Goal: Task Accomplishment & Management: Manage account settings

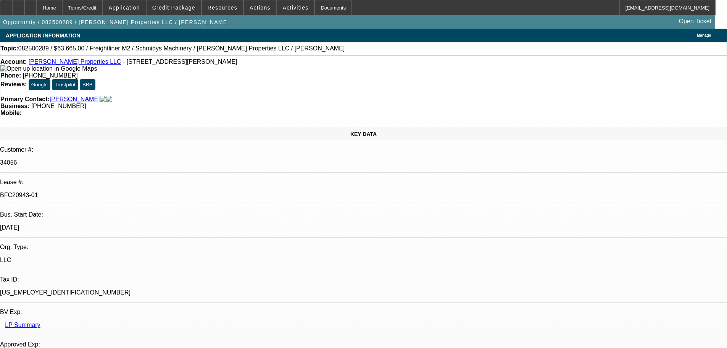
select select "0"
select select "6"
select select "0"
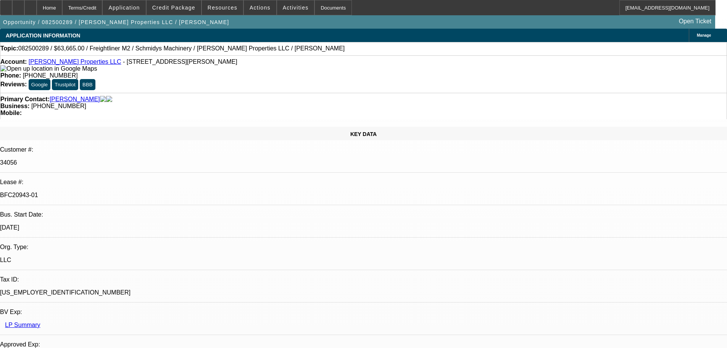
select select "0"
select select "6"
select select "0"
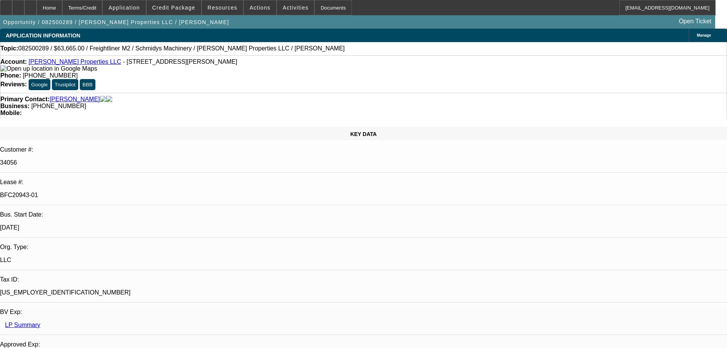
select select "0"
select select "6"
select select "0"
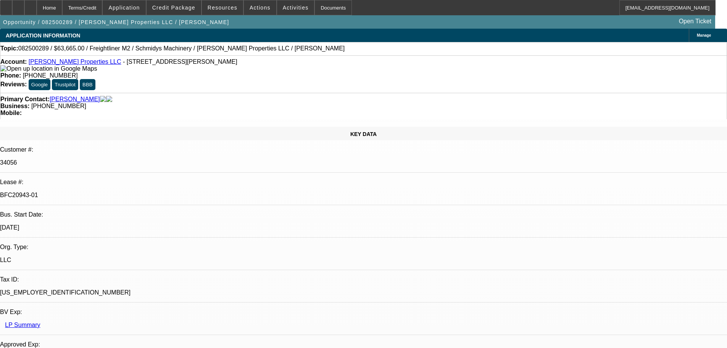
select select "6"
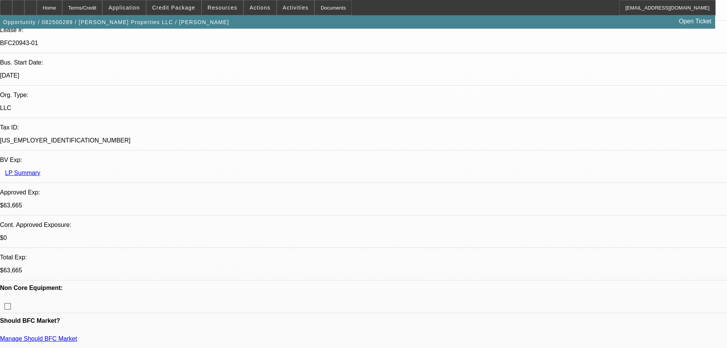
scroll to position [153, 0]
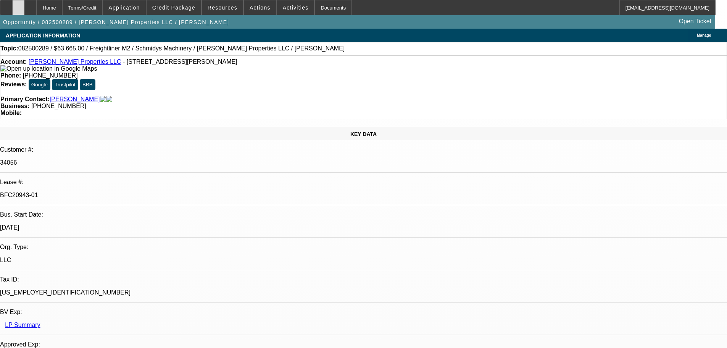
select select "0"
select select "6"
select select "0"
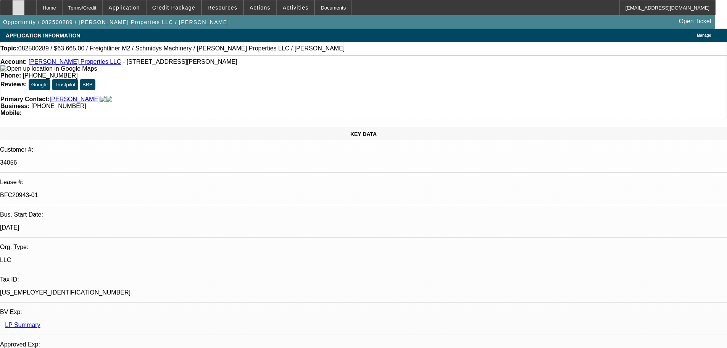
select select "0"
select select "6"
select select "0"
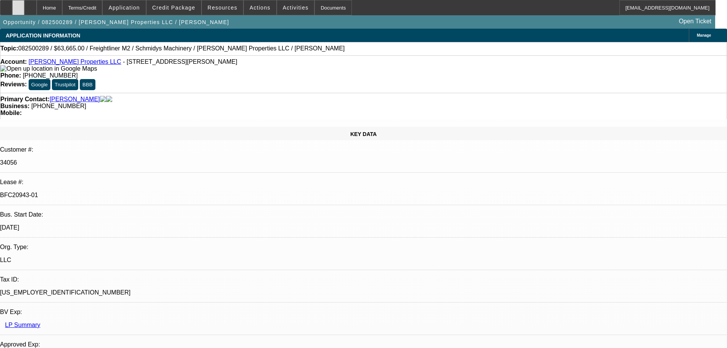
select select "0"
select select "6"
select select "0"
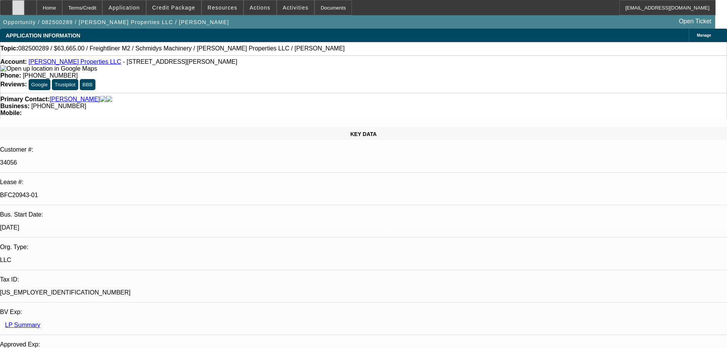
select select "6"
click at [18, 5] on icon at bounding box center [18, 5] width 0 height 0
click at [11, 9] on div at bounding box center [6, 7] width 12 height 15
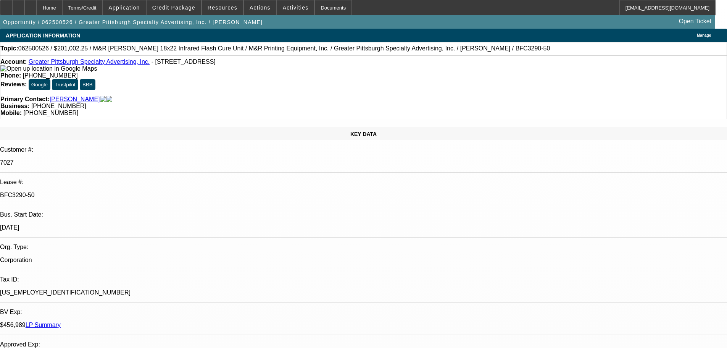
select select "0"
select select "2"
select select "0"
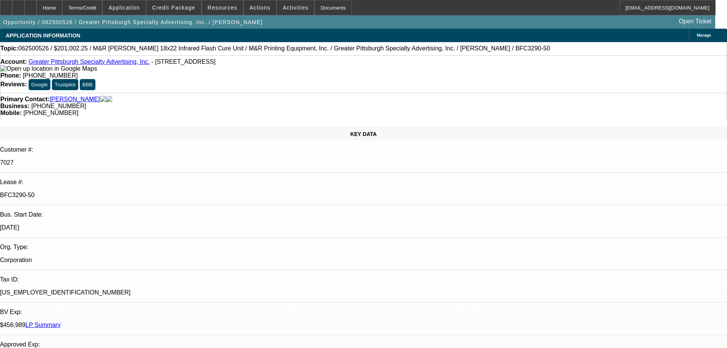
select select "0"
select select "2"
select select "0"
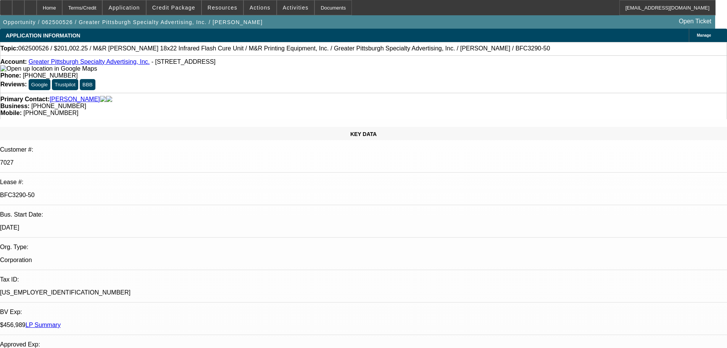
select select "0"
select select "2"
select select "0"
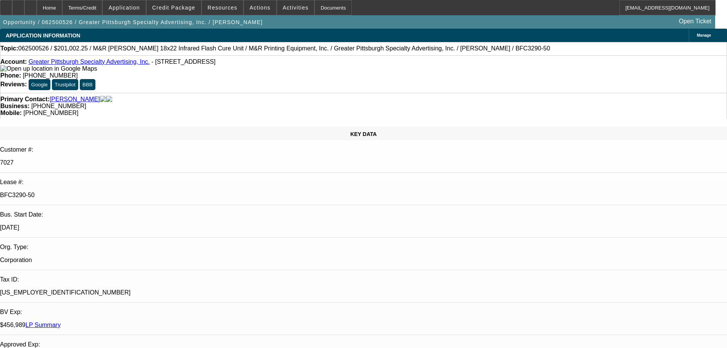
select select "2"
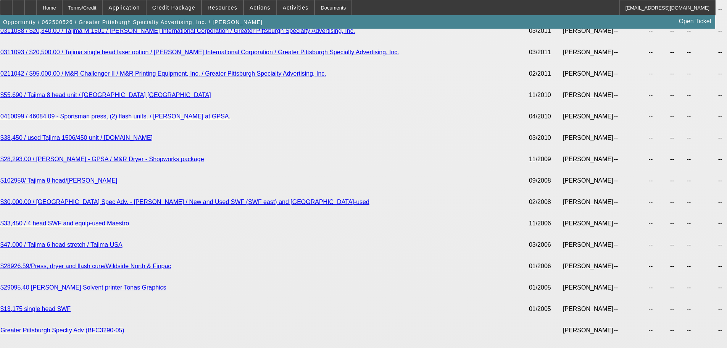
scroll to position [1999, 0]
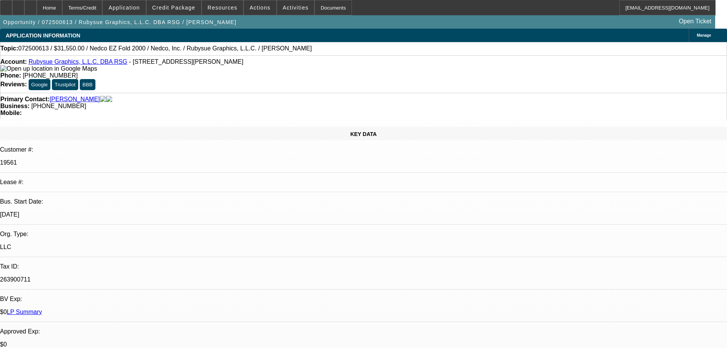
select select "0"
select select "2"
select select "0"
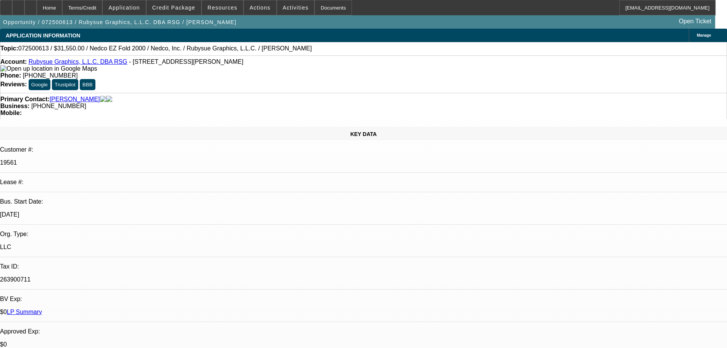
select select "0"
select select "2"
select select "0"
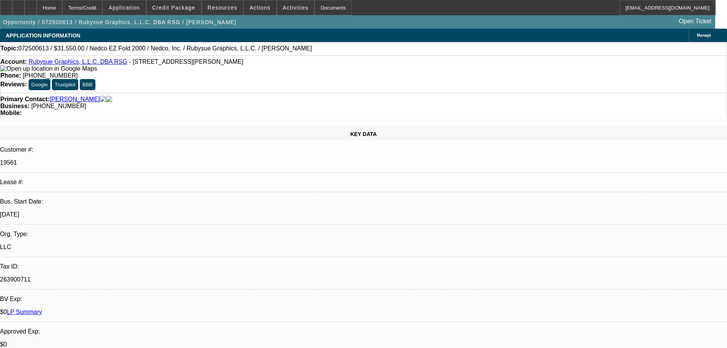
select select "0"
select select "2"
select select "0"
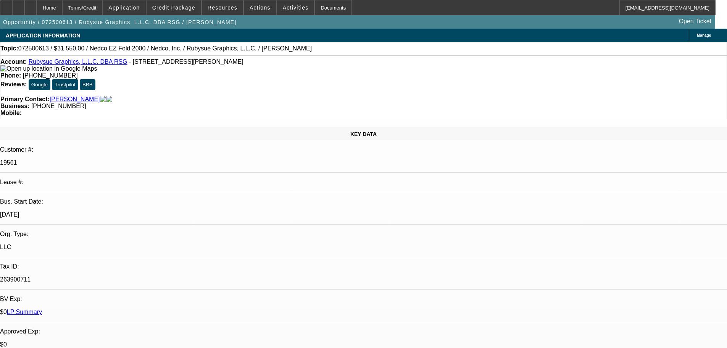
select select "2"
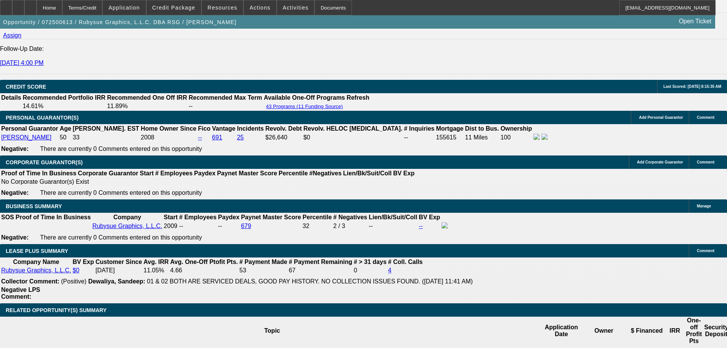
scroll to position [1106, 0]
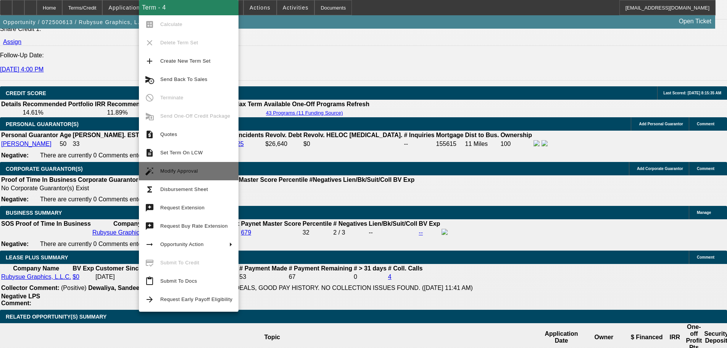
click at [195, 174] on span "Modify Approval" at bounding box center [196, 170] width 72 height 9
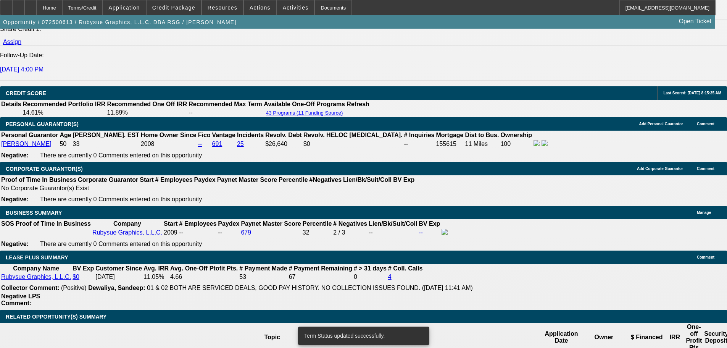
select select "0"
select select "2"
select select "0"
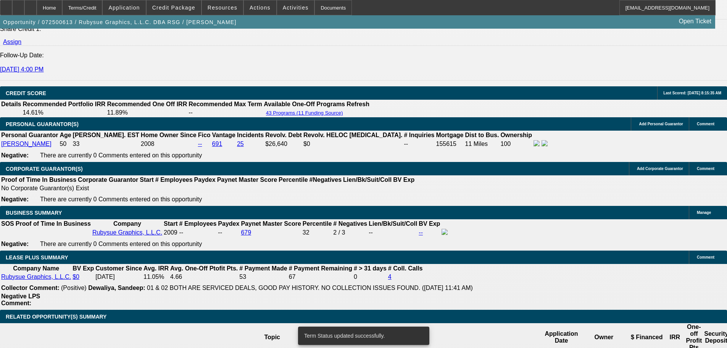
select select "0"
select select "2"
select select "0"
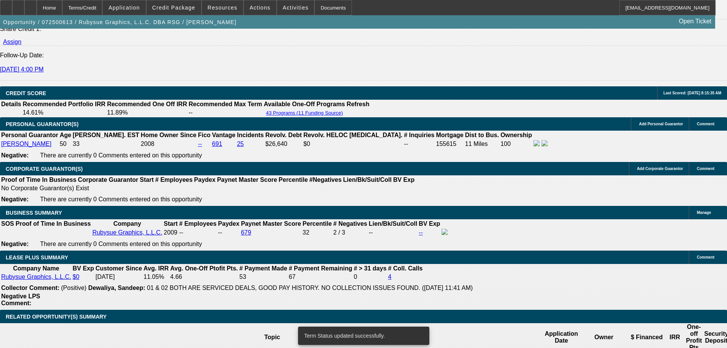
select select "0"
select select "2"
select select "0"
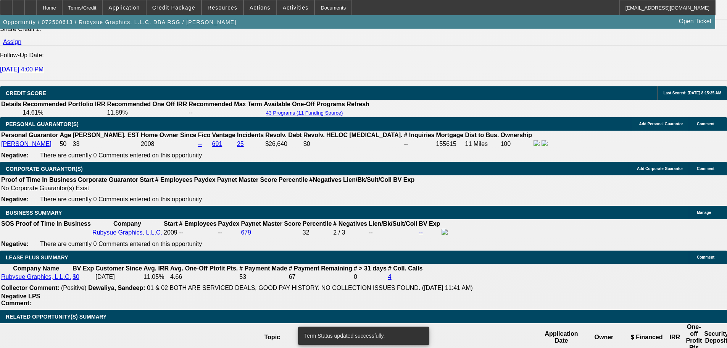
select select "2"
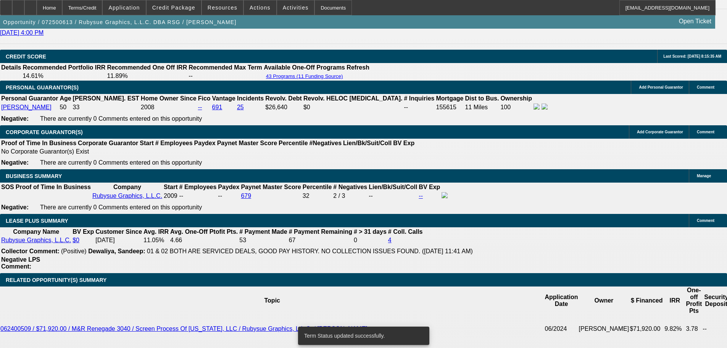
scroll to position [1183, 0]
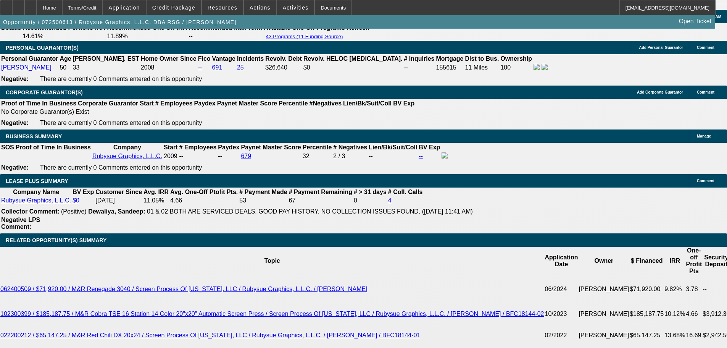
drag, startPoint x: 179, startPoint y: 207, endPoint x: 201, endPoint y: 205, distance: 22.2
type input "8"
type input "UNKNOWN"
type input "$639.72"
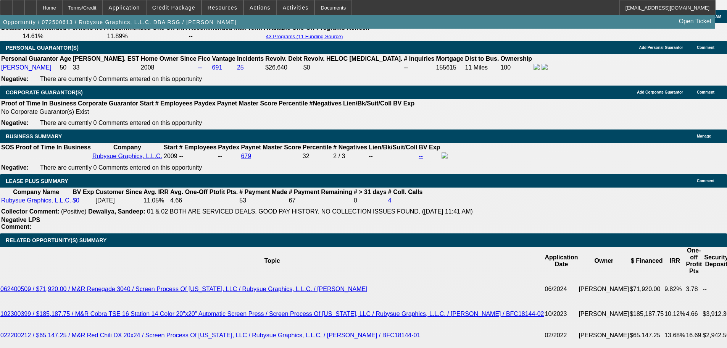
type input "8.5"
type input "$647.30"
type input "8.5"
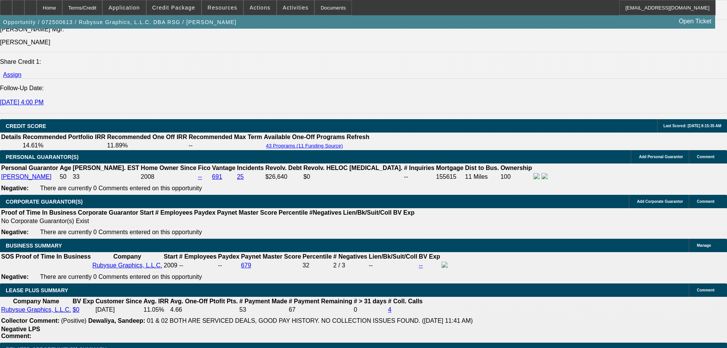
scroll to position [1068, 0]
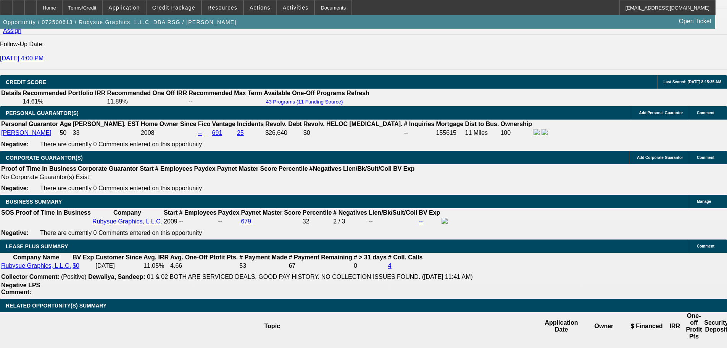
scroll to position [1221, 0]
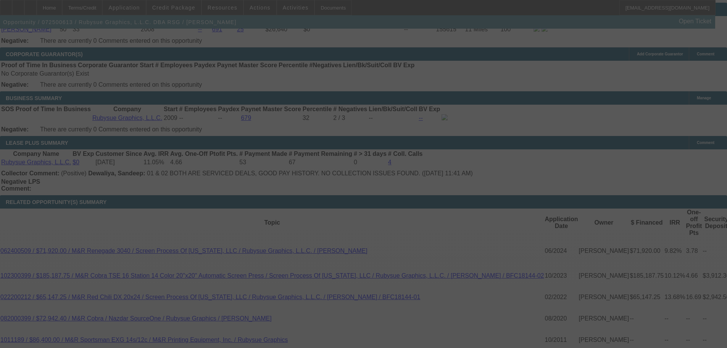
select select "0"
select select "2"
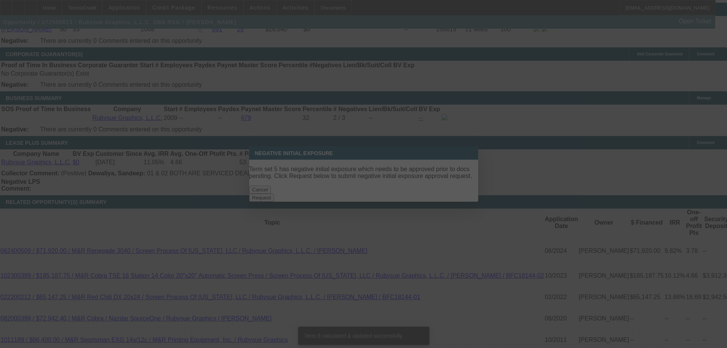
scroll to position [0, 0]
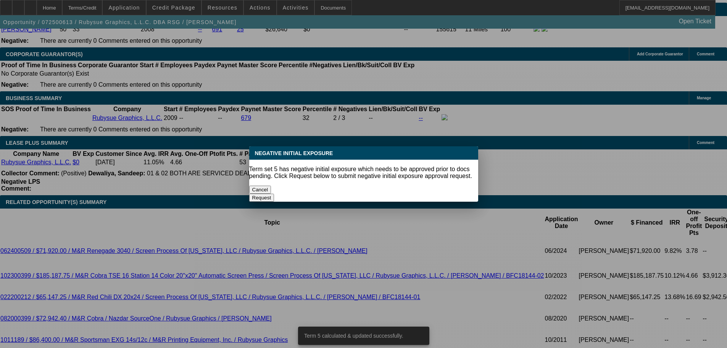
click at [271, 185] on button "Cancel" at bounding box center [260, 189] width 22 height 8
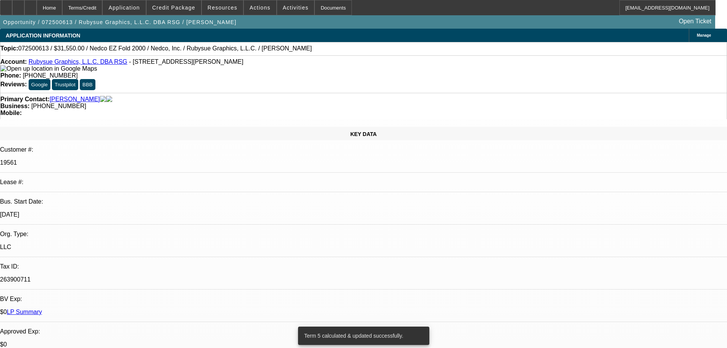
scroll to position [1221, 0]
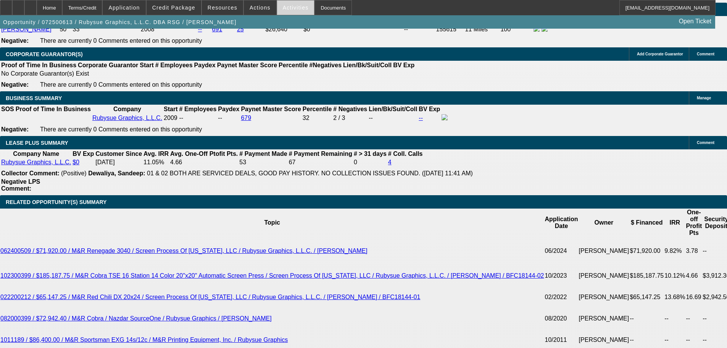
click at [285, 10] on span "Activities" at bounding box center [296, 8] width 26 height 6
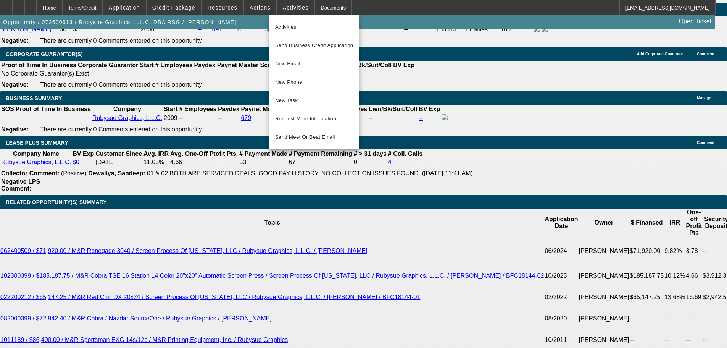
click at [251, 5] on div at bounding box center [363, 174] width 727 height 348
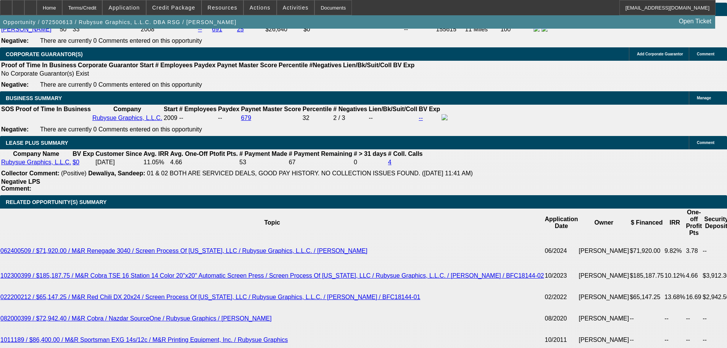
click at [251, 5] on span "Actions" at bounding box center [259, 8] width 21 height 6
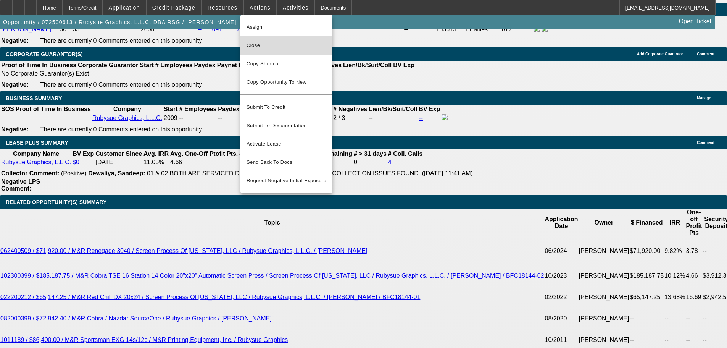
click at [267, 43] on span "Close" at bounding box center [286, 45] width 80 height 9
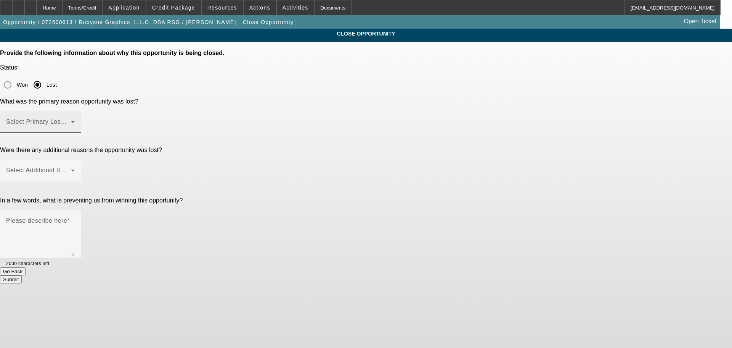
click at [87, 118] on mat-label "Select Primary Lost Reason" at bounding box center [46, 121] width 80 height 6
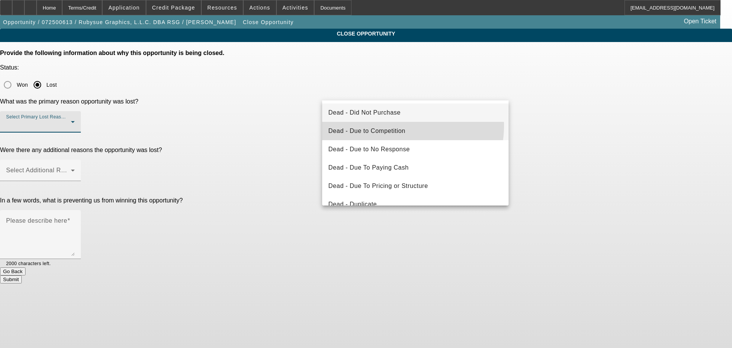
click at [404, 126] on mat-option "Dead - Due to Competition" at bounding box center [415, 131] width 187 height 18
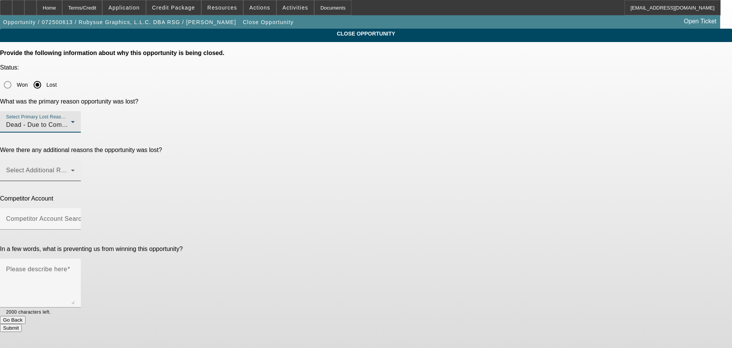
click at [82, 167] on mat-label "Select Additional Reasons" at bounding box center [44, 170] width 76 height 6
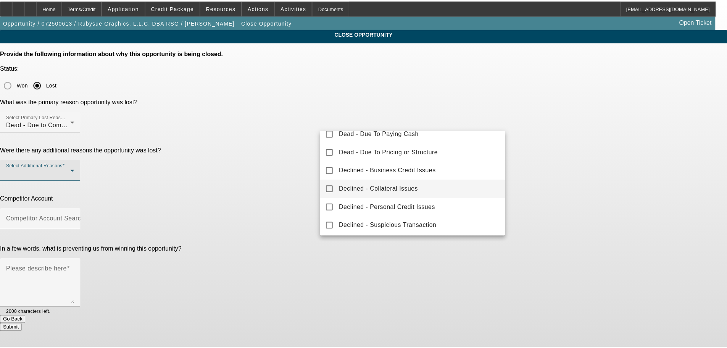
scroll to position [84, 0]
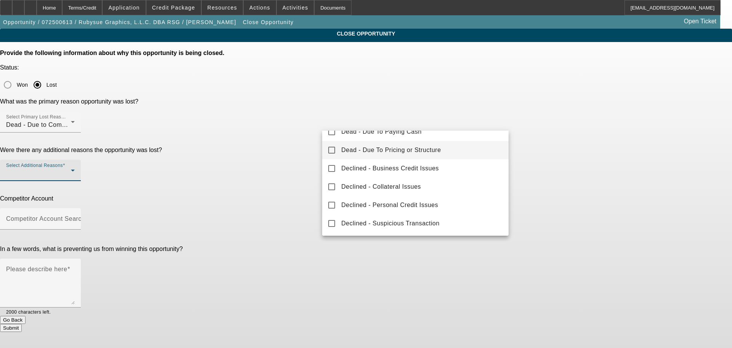
click at [393, 150] on span "Dead - Due To Pricing or Structure" at bounding box center [391, 149] width 100 height 9
click at [311, 157] on div at bounding box center [366, 174] width 732 height 348
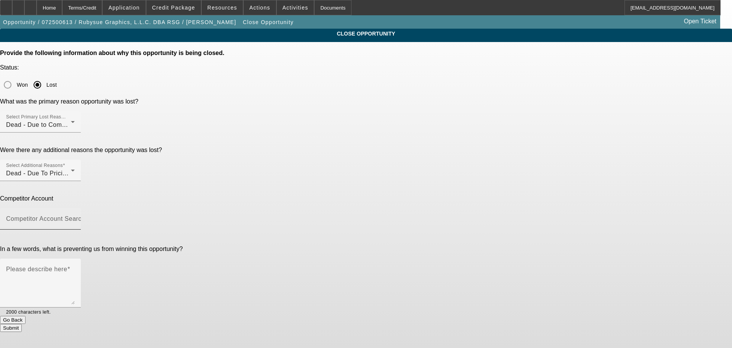
click at [75, 217] on input "Competitor Account Search" at bounding box center [40, 221] width 69 height 9
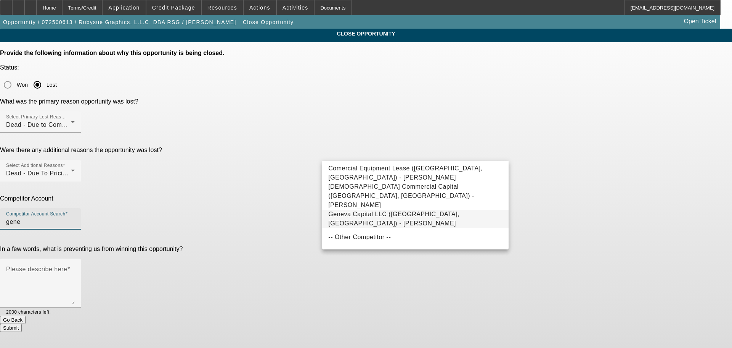
click at [361, 211] on span "Geneva Capital LLC (Alexandria, MN) - Watkins, Mark" at bounding box center [393, 219] width 131 height 16
type input "Geneva Capital LLC (Alexandria, MN) - Watkins, Mark"
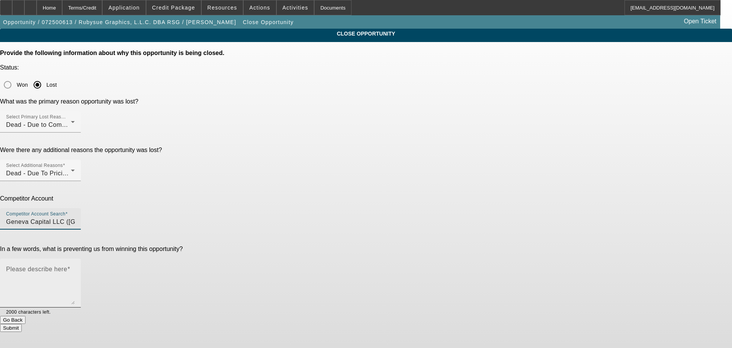
drag, startPoint x: 296, startPoint y: 202, endPoint x: 343, endPoint y: 193, distance: 47.9
click at [296, 245] on div "In a few words, what is preventing us from winning this opportunity? Please des…" at bounding box center [366, 280] width 732 height 70
click at [75, 267] on textarea "Please describe here" at bounding box center [40, 285] width 69 height 37
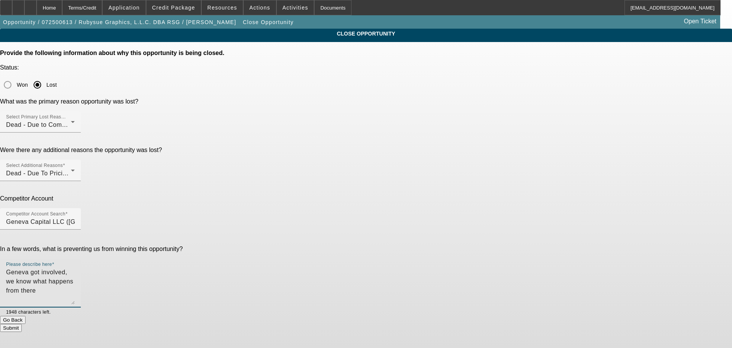
type textarea "Geneva got involved, we know what happens from there"
click at [22, 324] on button "Submit" at bounding box center [11, 328] width 22 height 8
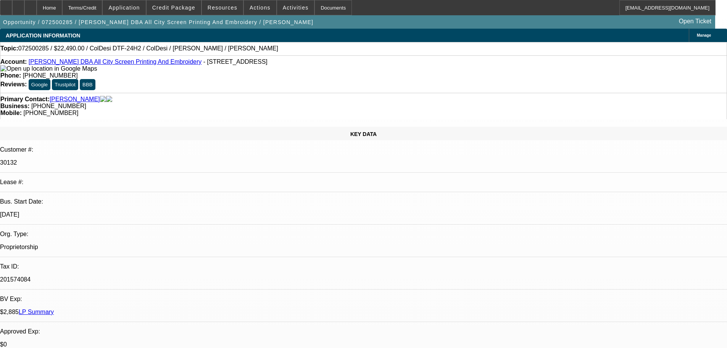
select select "0"
select select "0.1"
select select "4"
select select "0"
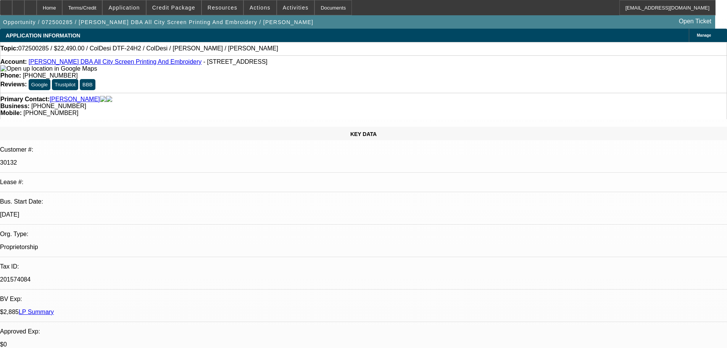
select select "0"
select select "0.1"
select select "4"
select select "0"
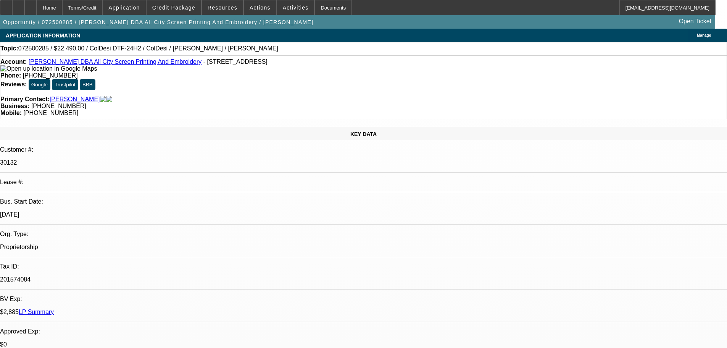
select select "0.1"
select select "4"
select select "0"
select select "0.1"
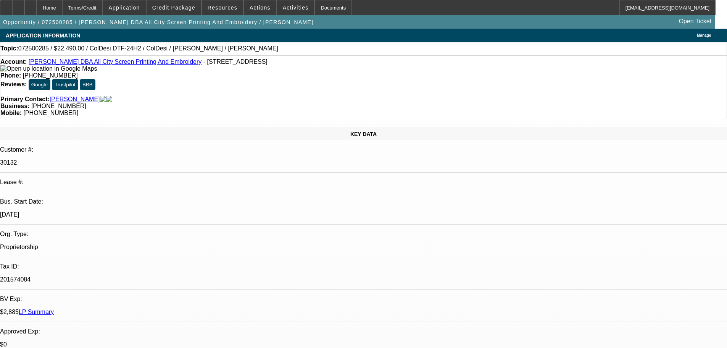
select select "4"
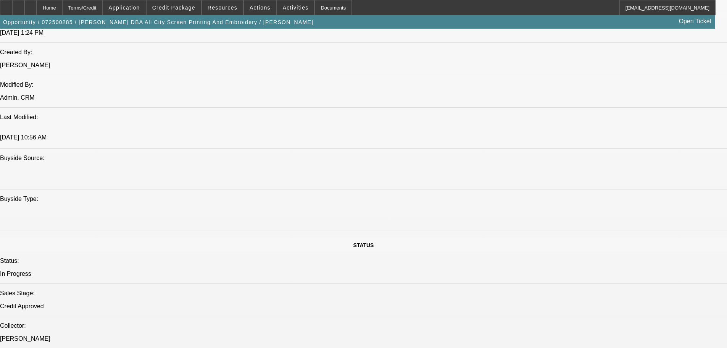
scroll to position [763, 0]
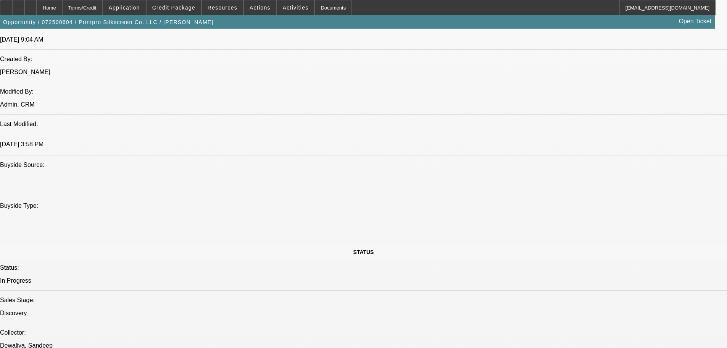
select select "0"
select select "2"
select select "0"
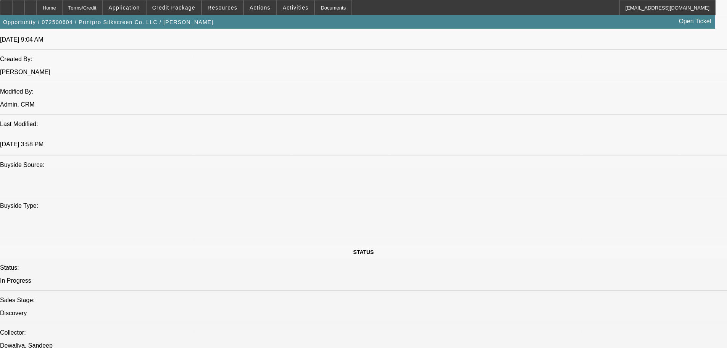
select select "0"
select select "2"
select select "0"
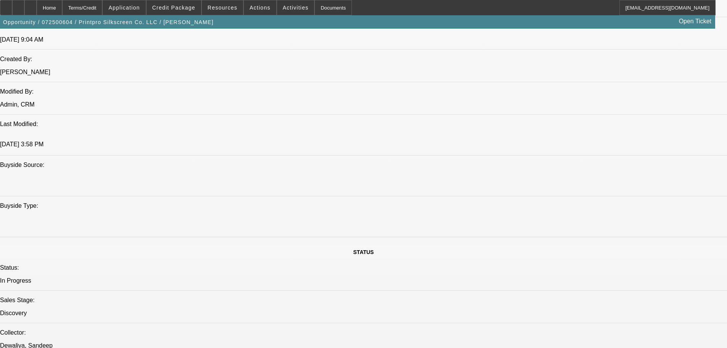
select select "0"
select select "2"
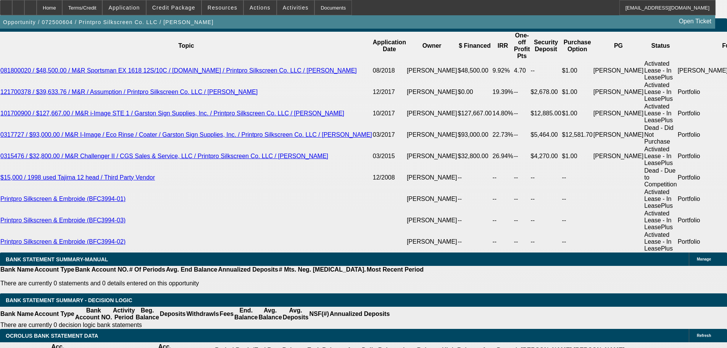
scroll to position [1429, 0]
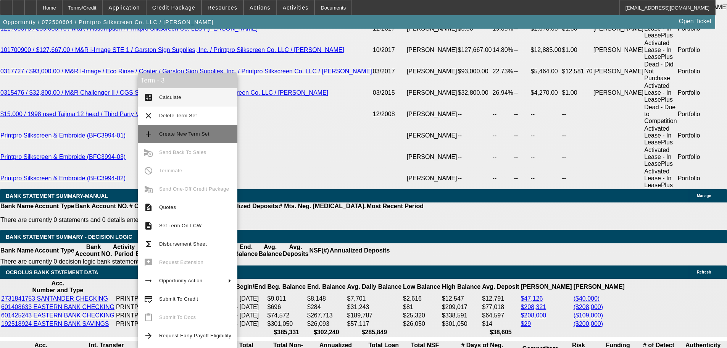
click at [190, 137] on span "Create New Term Set" at bounding box center [195, 133] width 72 height 9
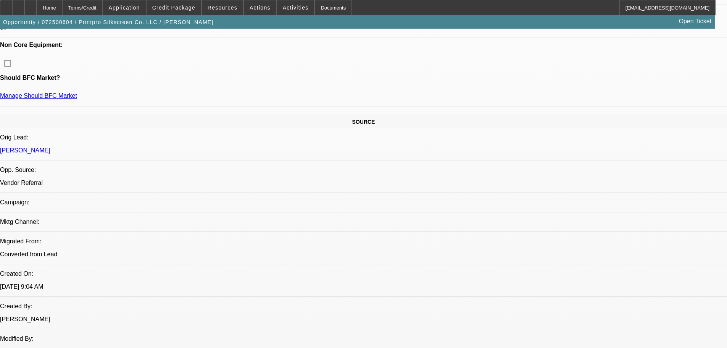
select select "0"
select select "2"
select select "0"
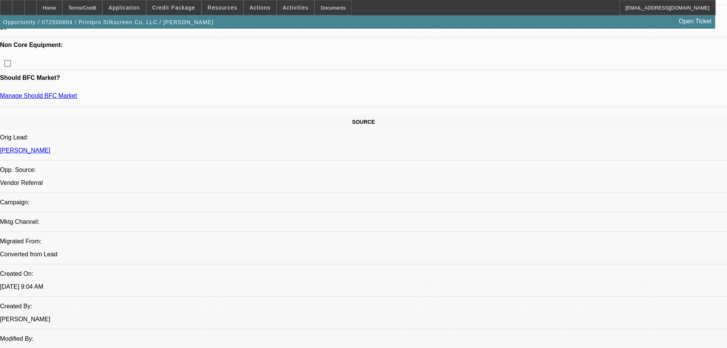
select select "0"
select select "2"
select select "0"
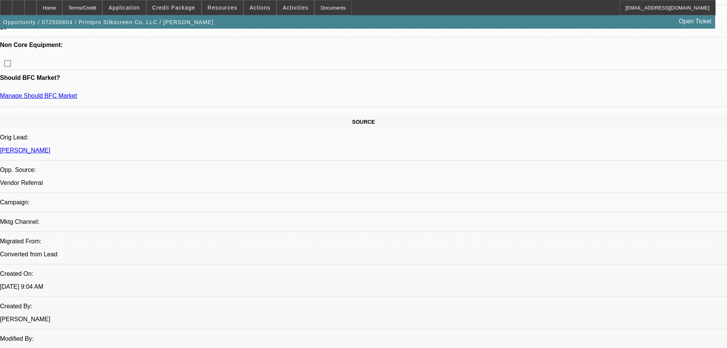
select select "0"
select select "2"
select select "0"
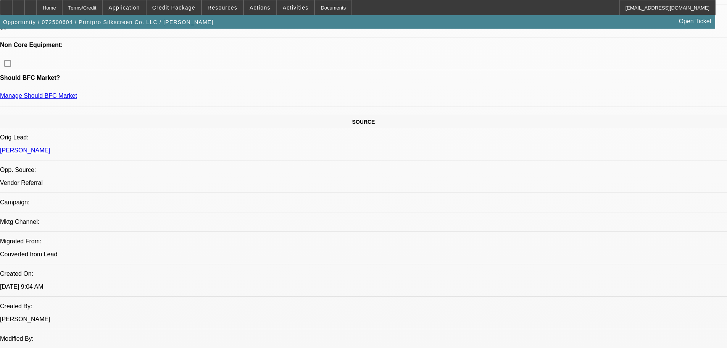
select select "2"
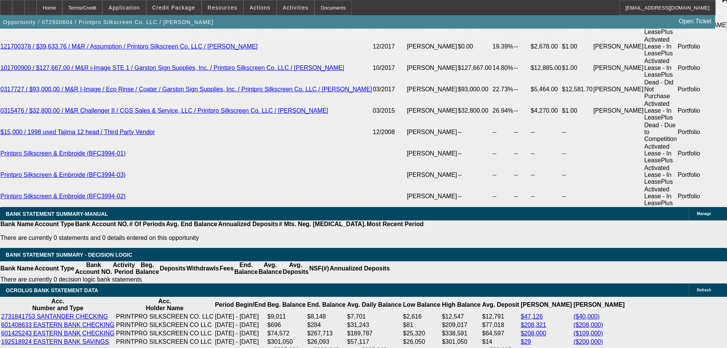
scroll to position [1437, 0]
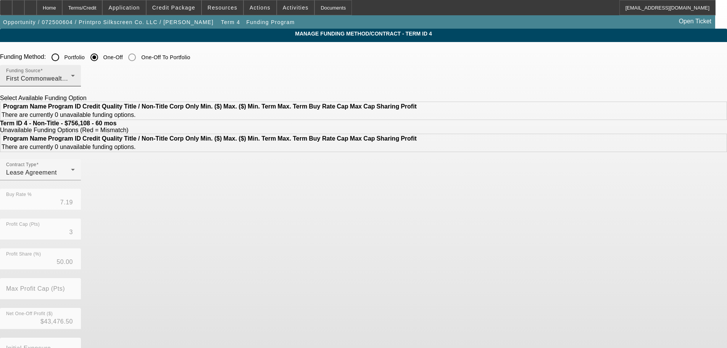
click at [123, 79] on span "First Commonwealth Equipment Finance" at bounding box center [64, 78] width 117 height 6
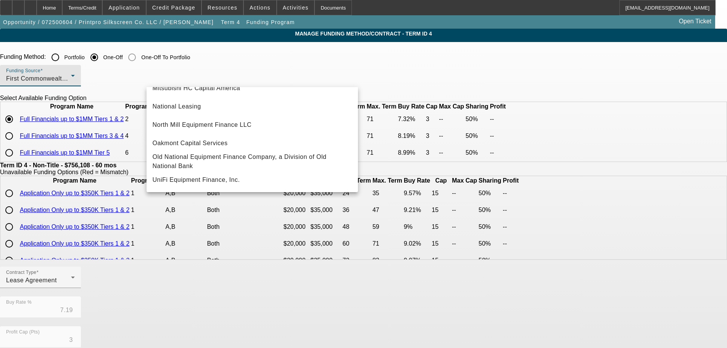
scroll to position [216, 0]
click at [208, 180] on span "UniFi Equipment Finance, Inc." at bounding box center [196, 179] width 87 height 9
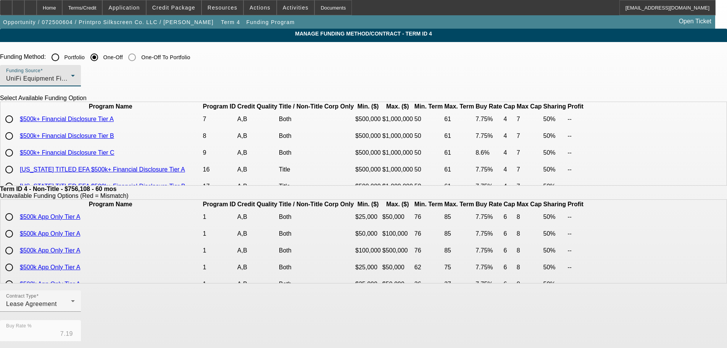
click at [17, 127] on input "radio" at bounding box center [9, 118] width 15 height 15
radio input "true"
type input "7.75"
type input "4"
type input "7"
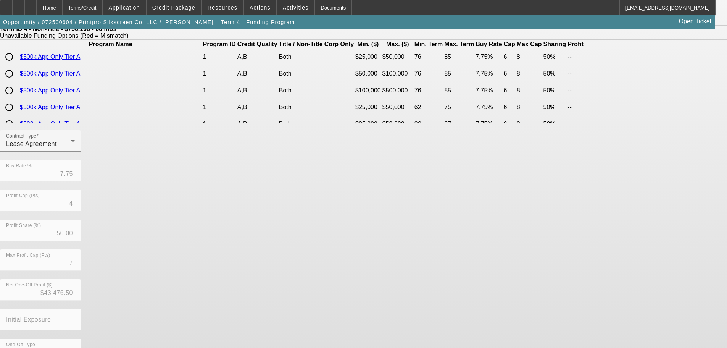
scroll to position [180, 0]
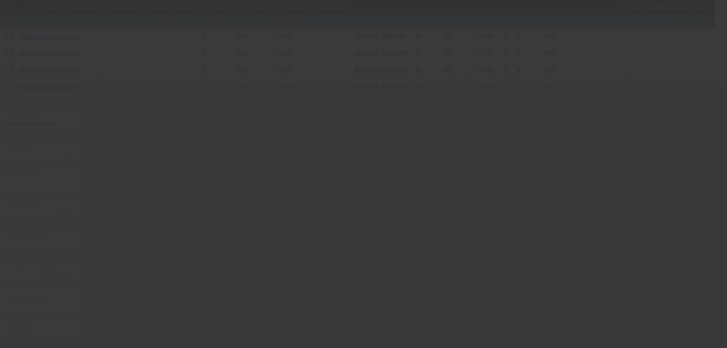
type input "7.19"
type input "3"
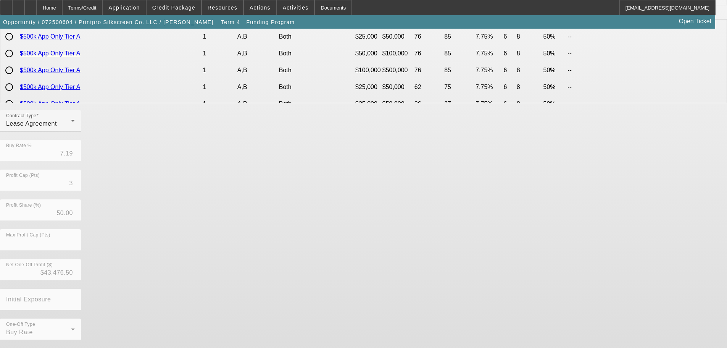
scroll to position [0, 0]
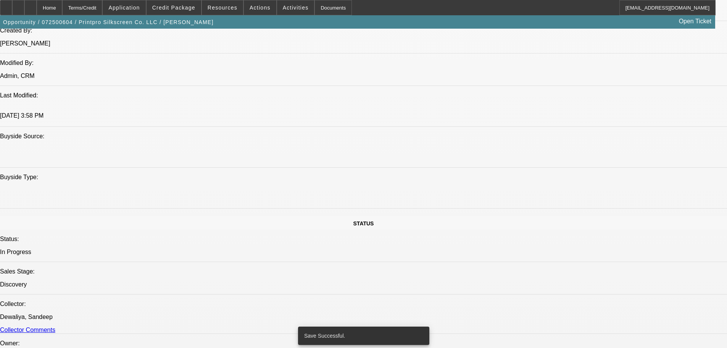
select select "0"
select select "2"
select select "0"
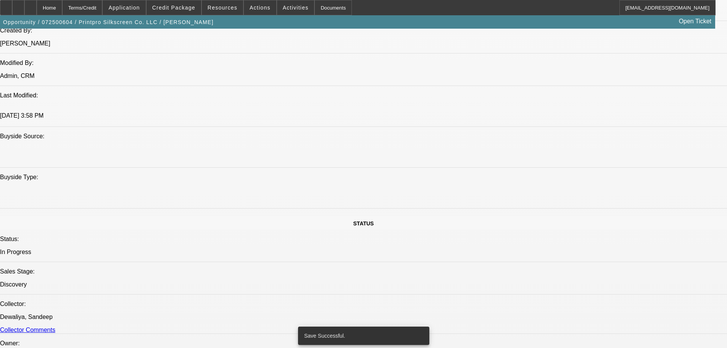
select select "0"
select select "2"
select select "0"
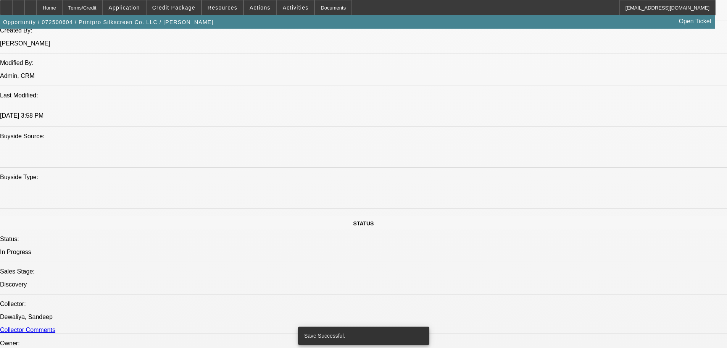
select select "0"
select select "2"
select select "0"
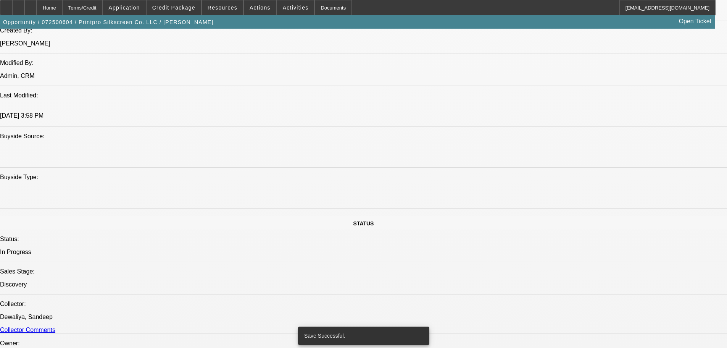
select select "2"
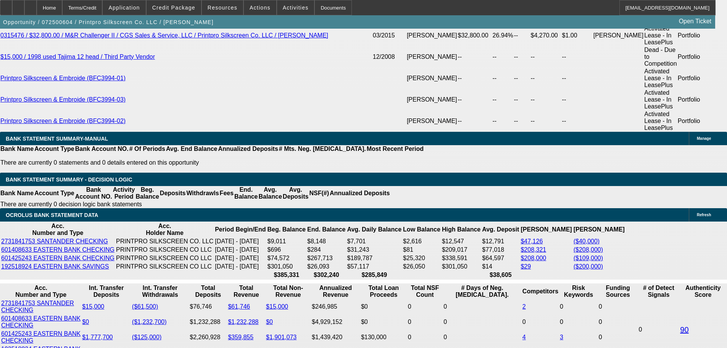
scroll to position [1496, 0]
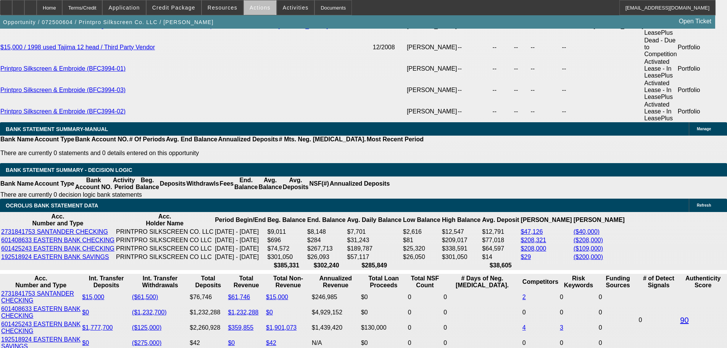
click at [256, 10] on span "Actions" at bounding box center [259, 8] width 21 height 6
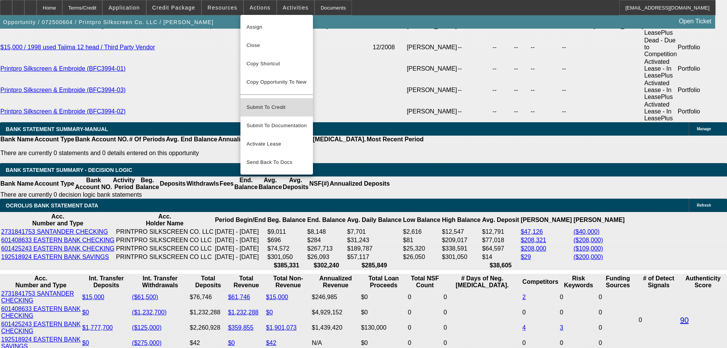
click at [283, 103] on span "Submit To Credit" at bounding box center [276, 107] width 60 height 9
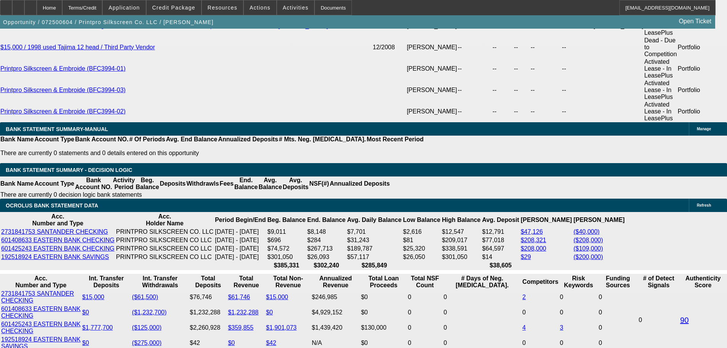
scroll to position [1522, 0]
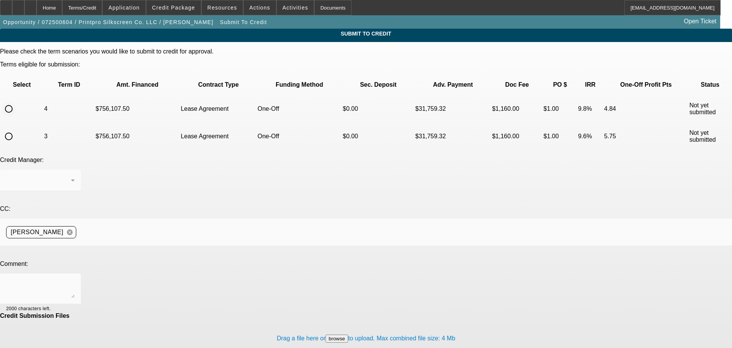
click at [16, 101] on input "radio" at bounding box center [8, 108] width 15 height 15
radio input "true"
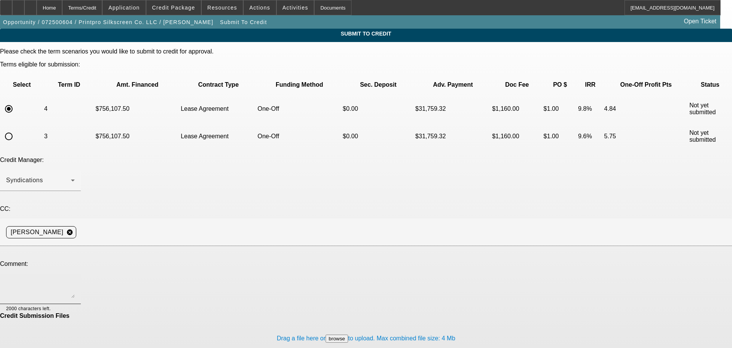
click at [75, 273] on div at bounding box center [40, 288] width 69 height 31
type textarea "it's going to take more time for the customer to get all of the reporting info …"
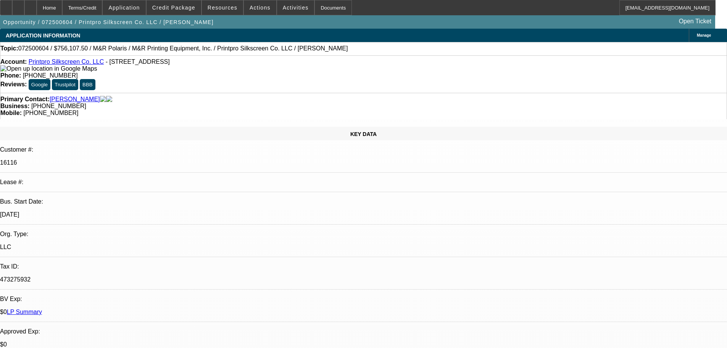
select select "0"
select select "2"
select select "0"
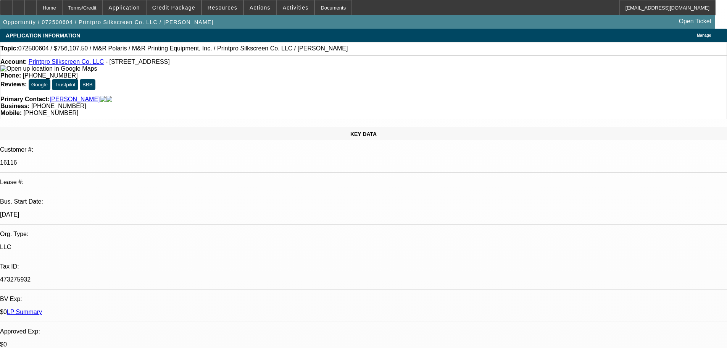
select select "0"
select select "2"
select select "0"
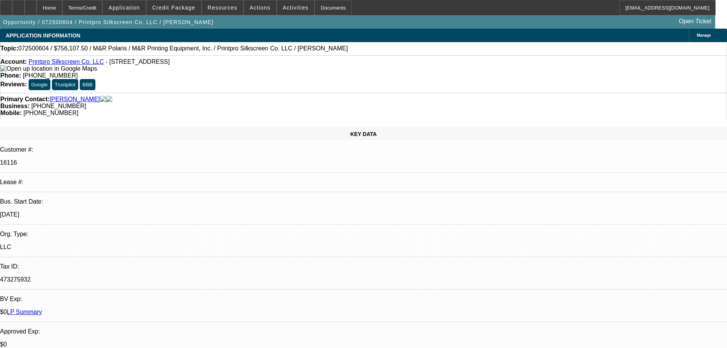
select select "0"
select select "2"
select select "0"
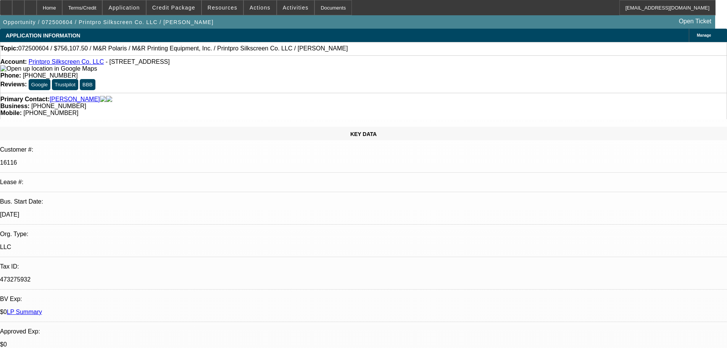
select select "2"
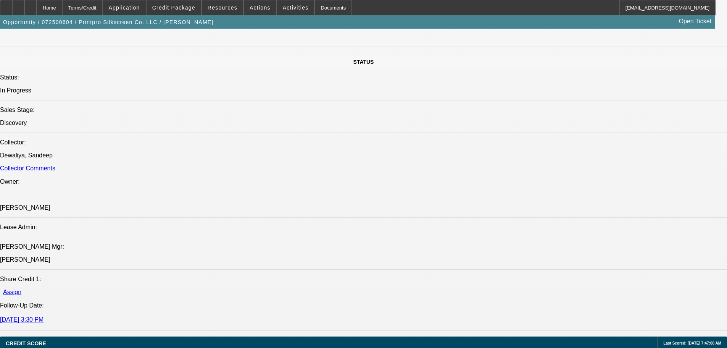
select select "0"
select select "2"
select select "0"
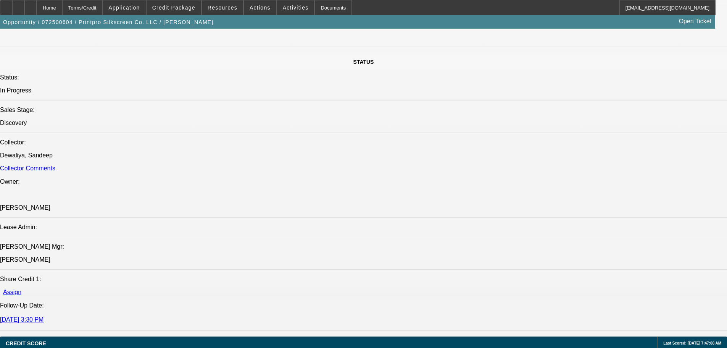
select select "0"
select select "2"
select select "0"
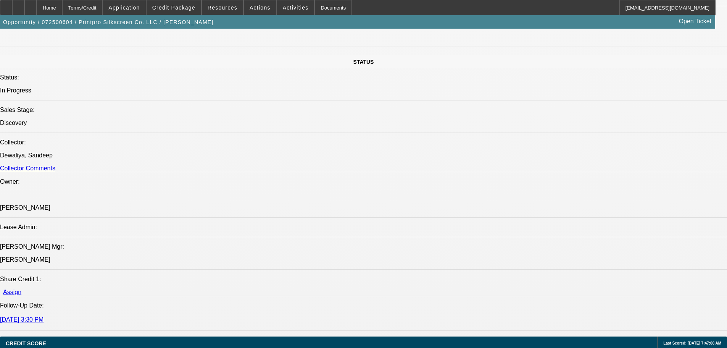
select select "0"
select select "2"
select select "0"
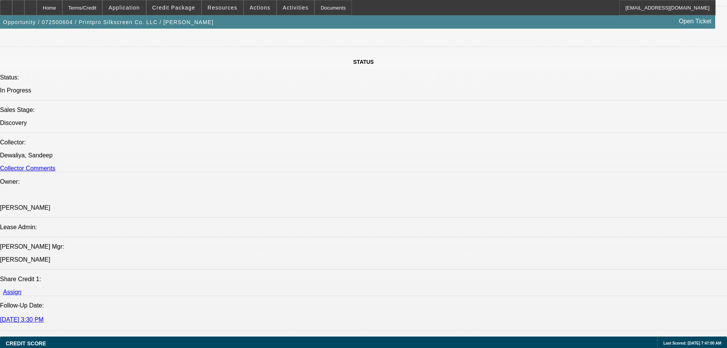
select select "2"
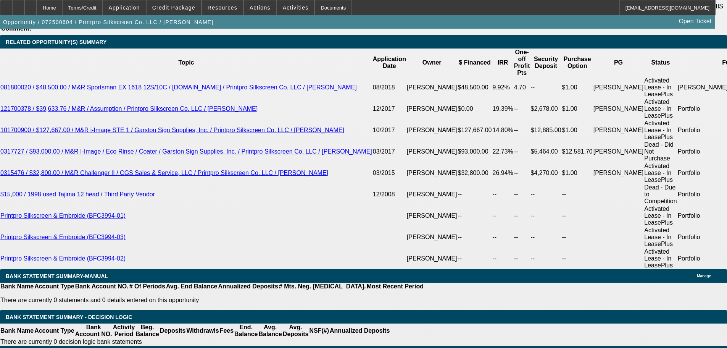
scroll to position [1429, 0]
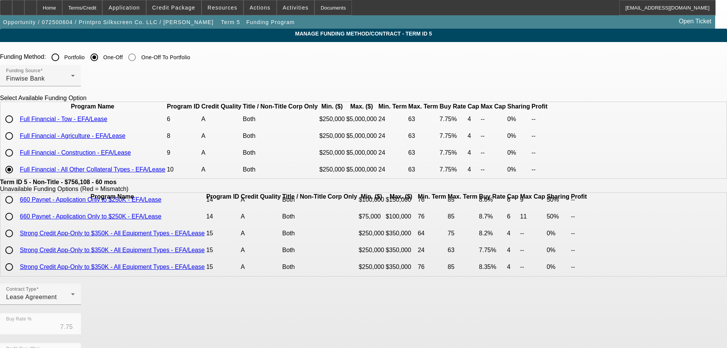
scroll to position [2067, 0]
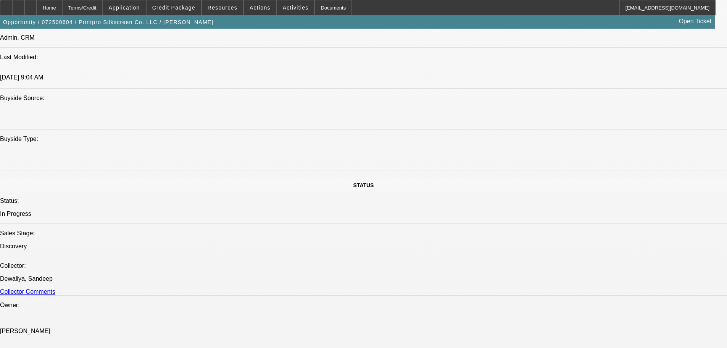
select select "0"
select select "2"
select select "0"
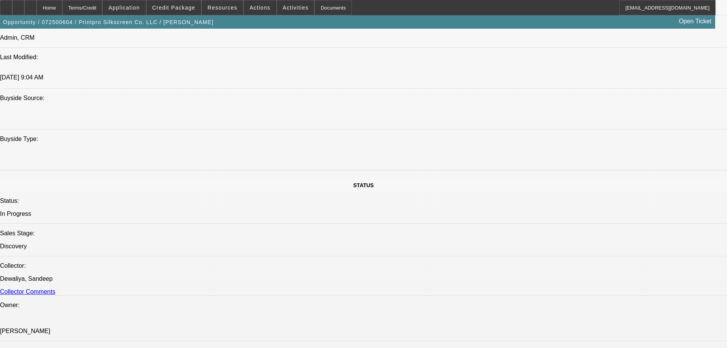
select select "0"
select select "2"
select select "0"
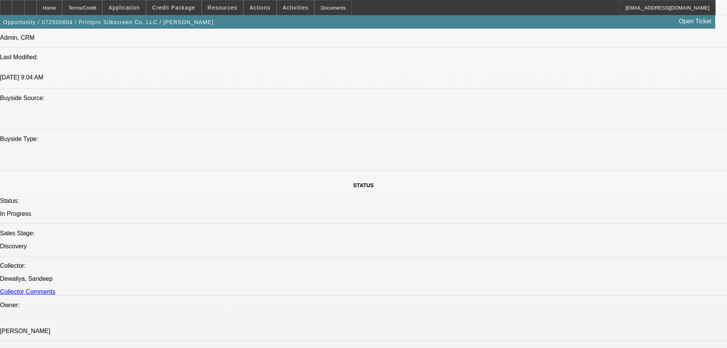
select select "0"
select select "2"
select select "0"
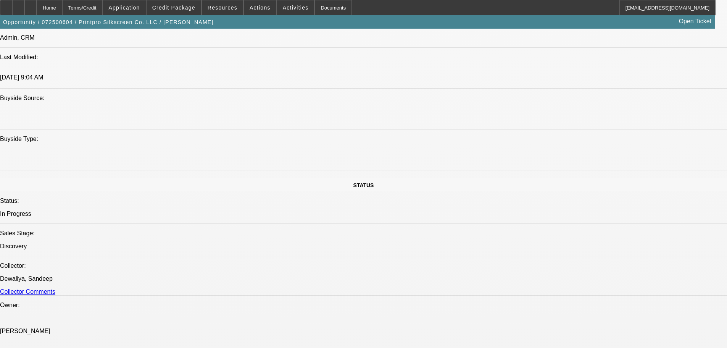
select select "2"
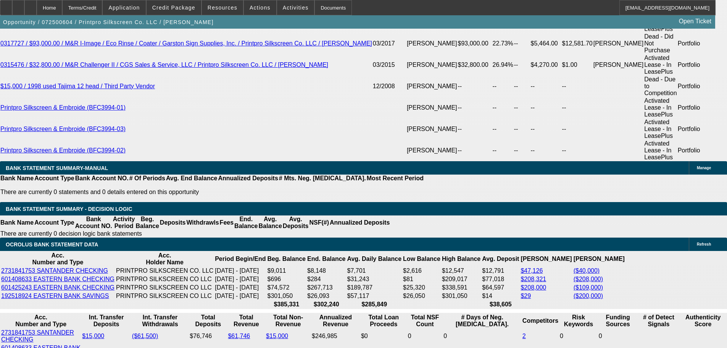
scroll to position [1458, 0]
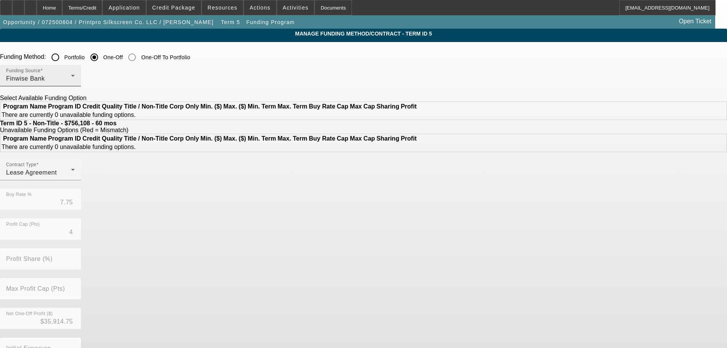
click at [75, 74] on div "Funding Source Finwise Bank" at bounding box center [40, 75] width 69 height 21
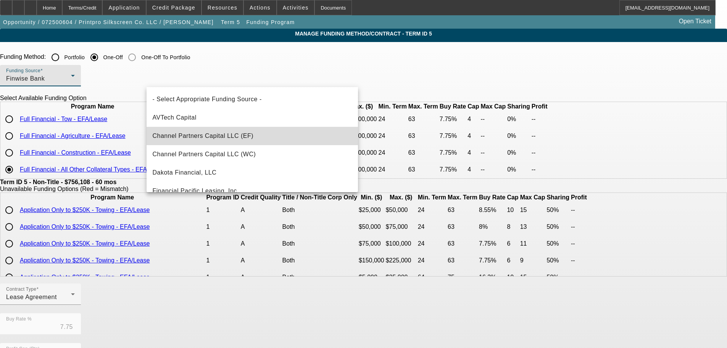
click at [256, 133] on mat-option "Channel Partners Capital LLC (EF)" at bounding box center [251, 136] width 211 height 18
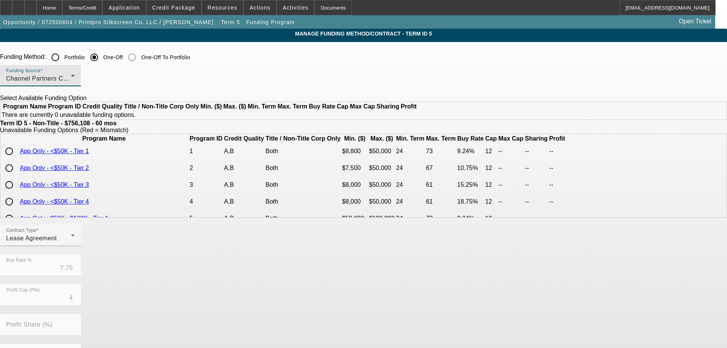
click at [71, 76] on div "Channel Partners Capital LLC (EF)" at bounding box center [38, 78] width 65 height 9
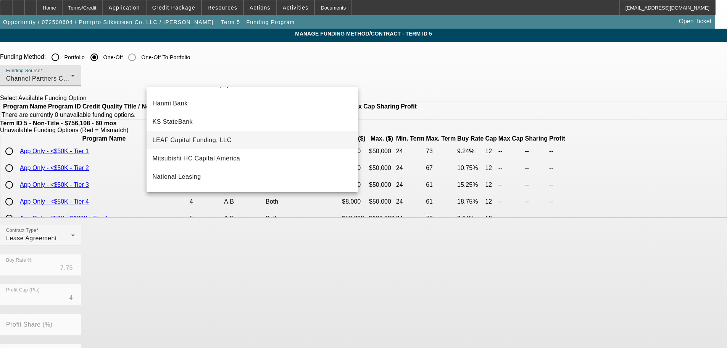
scroll to position [153, 0]
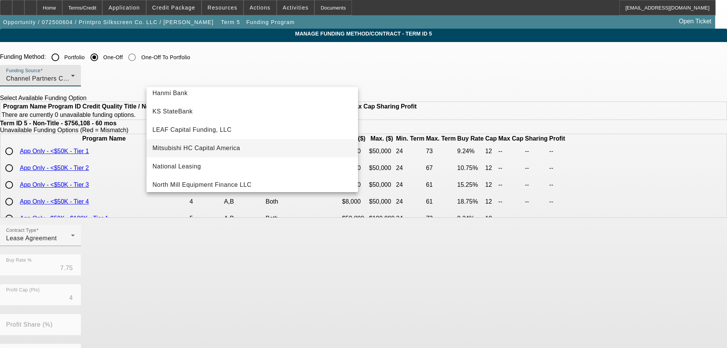
click at [231, 147] on span "Mitsubishi HC Capital America" at bounding box center [197, 147] width 88 height 9
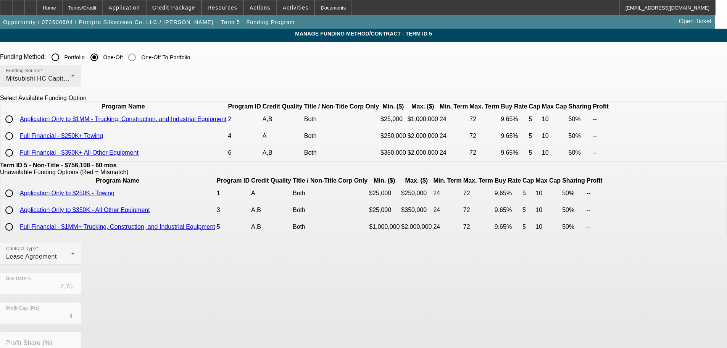
click at [75, 84] on div "Funding Source Mitsubishi HC Capital America" at bounding box center [40, 75] width 69 height 21
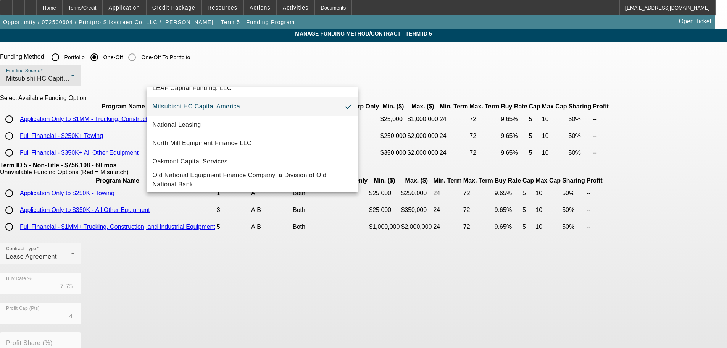
scroll to position [216, 0]
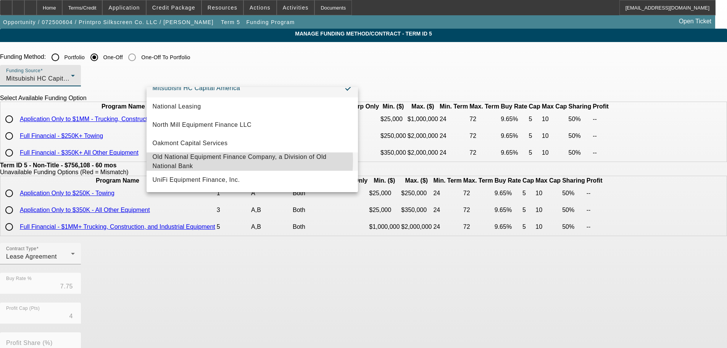
click at [225, 156] on span "Old National Equipment Finance Company, a Division of Old National Bank" at bounding box center [252, 161] width 199 height 18
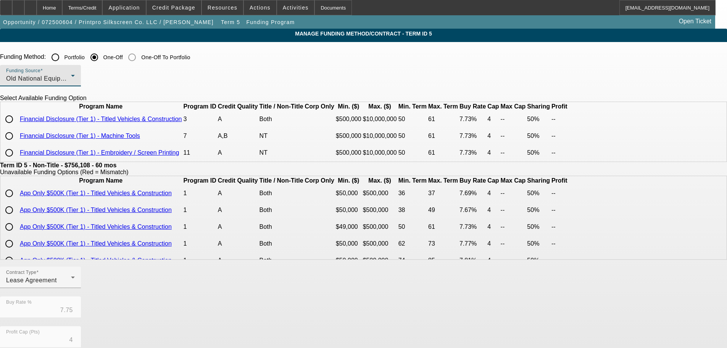
click at [71, 82] on div "Old National Equipment Finance Company, a Division of Old National Bank" at bounding box center [38, 78] width 65 height 9
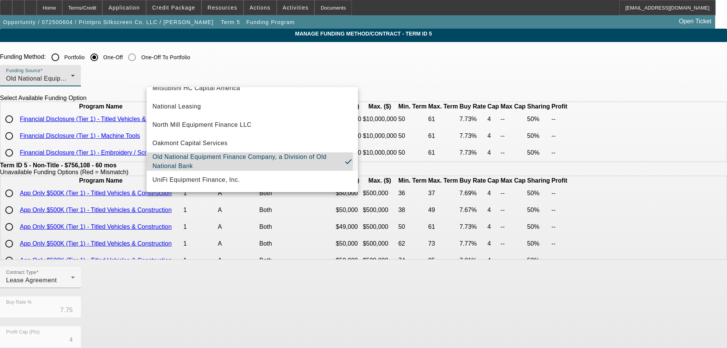
click at [215, 156] on span "Old National Equipment Finance Company, a Division of Old National Bank" at bounding box center [246, 161] width 186 height 18
